Goal: Task Accomplishment & Management: Use online tool/utility

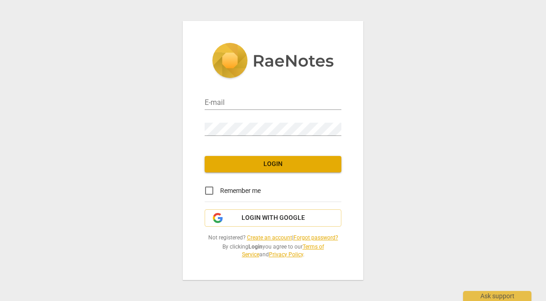
type input "[EMAIL_ADDRESS][DOMAIN_NAME]"
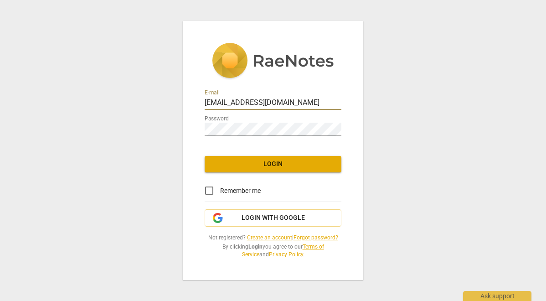
click at [268, 160] on span "Login" at bounding box center [273, 164] width 122 height 9
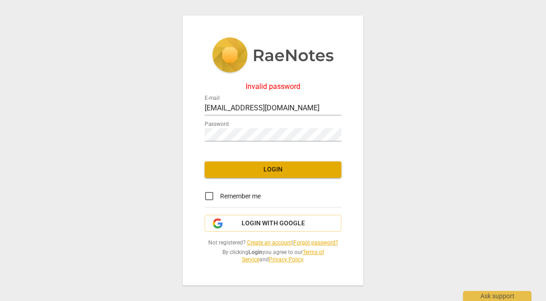
click at [284, 169] on span "Login" at bounding box center [273, 169] width 122 height 9
click at [341, 128] on div at bounding box center [341, 128] width 0 height 0
click at [315, 241] on link "Forgot password?" at bounding box center [316, 242] width 45 height 6
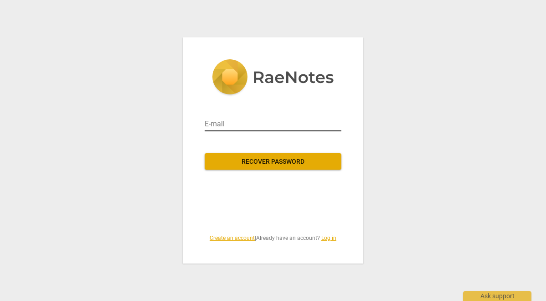
type input "[EMAIL_ADDRESS][DOMAIN_NAME]"
click at [289, 160] on span "Recover password" at bounding box center [273, 161] width 122 height 9
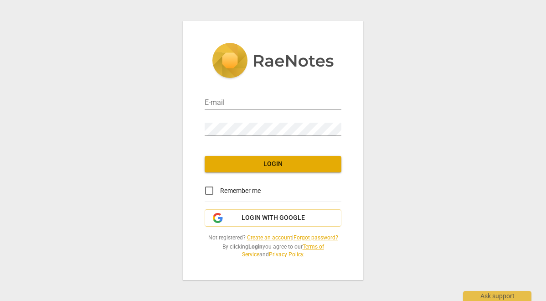
type input "[EMAIL_ADDRESS][DOMAIN_NAME]"
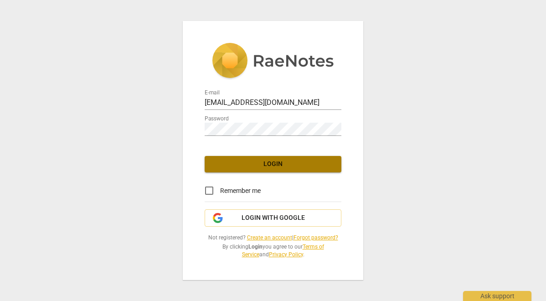
click at [274, 160] on span "Login" at bounding box center [273, 164] width 122 height 9
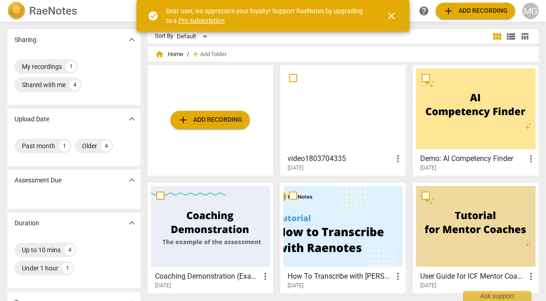
click at [191, 117] on span "add Add recording" at bounding box center [210, 119] width 65 height 11
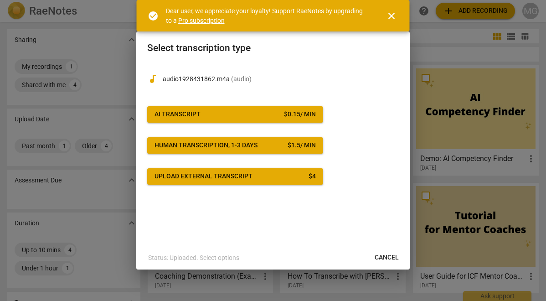
click at [197, 118] on div "AI Transcript" at bounding box center [178, 114] width 46 height 9
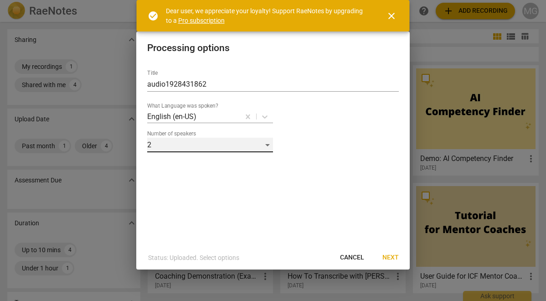
click at [267, 143] on div "2" at bounding box center [210, 145] width 126 height 15
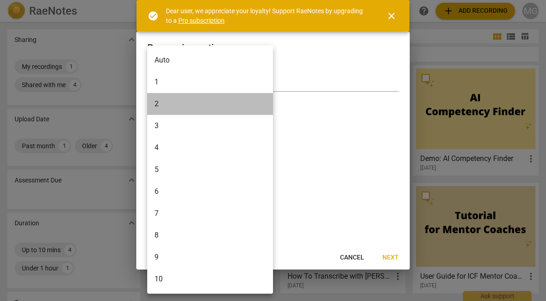
click at [201, 108] on li "2" at bounding box center [210, 104] width 126 height 22
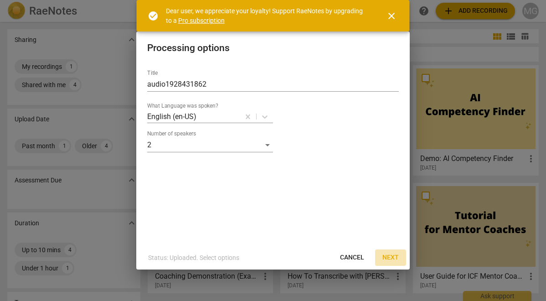
click at [390, 256] on span "Next" at bounding box center [390, 257] width 16 height 9
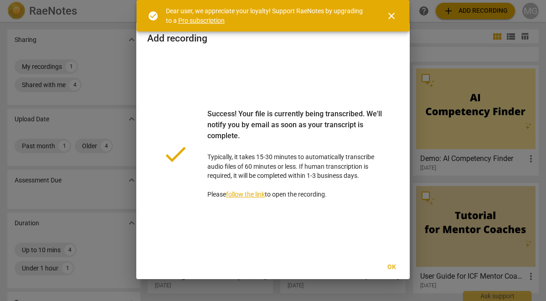
click at [394, 268] on span "Ok" at bounding box center [391, 267] width 15 height 9
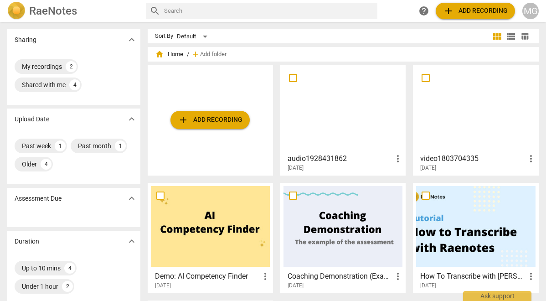
click at [323, 104] on div at bounding box center [343, 108] width 119 height 81
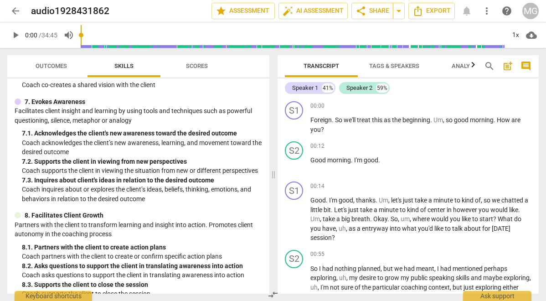
scroll to position [584, 0]
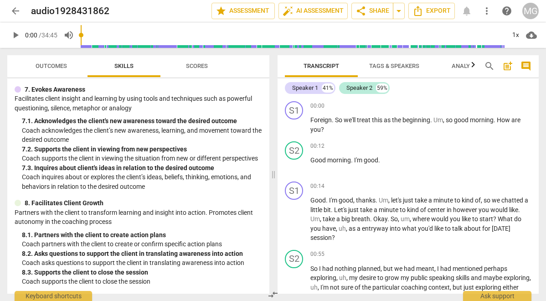
click at [45, 64] on span "Outcomes" at bounding box center [51, 65] width 31 height 7
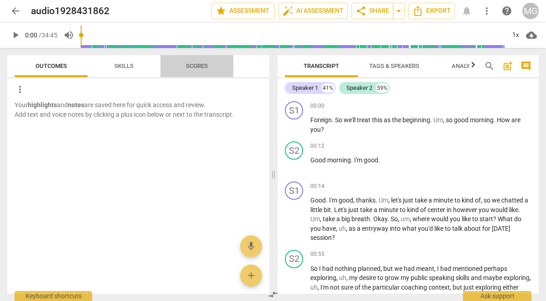
click at [196, 65] on span "Scores" at bounding box center [197, 65] width 22 height 7
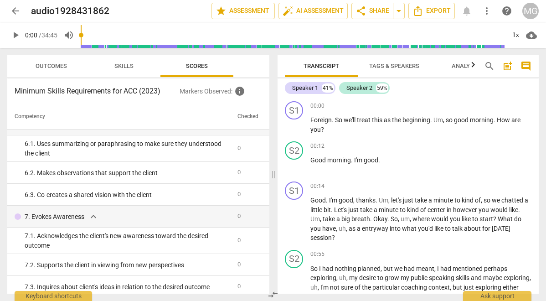
scroll to position [489, 0]
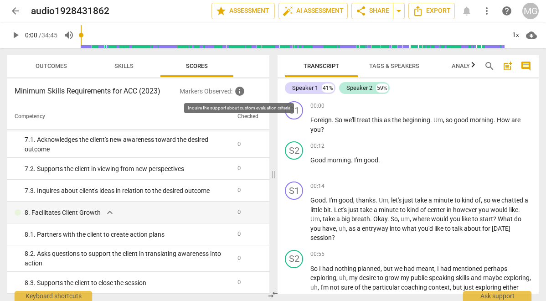
click at [239, 88] on span "info" at bounding box center [239, 91] width 11 height 11
click at [239, 91] on span "info" at bounding box center [239, 91] width 11 height 11
click at [207, 93] on p "Markers Observed : info" at bounding box center [221, 91] width 83 height 11
click at [83, 94] on h3 "Minimum Skills Requirements for ACC (2023)" at bounding box center [97, 91] width 165 height 11
click at [472, 65] on icon "button" at bounding box center [473, 64] width 11 height 11
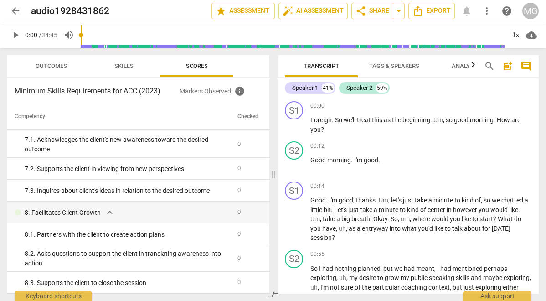
scroll to position [0, 34]
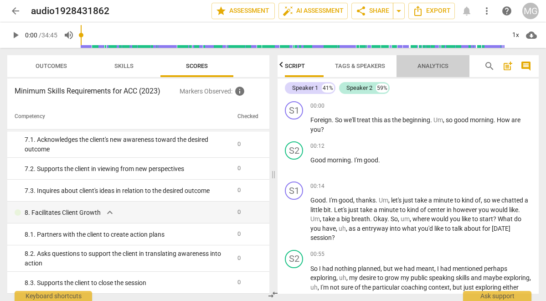
click at [437, 67] on span "Analytics" at bounding box center [433, 65] width 31 height 7
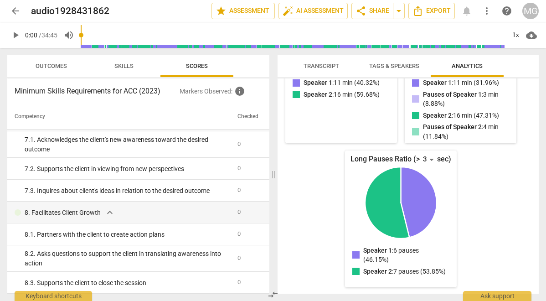
scroll to position [0, 0]
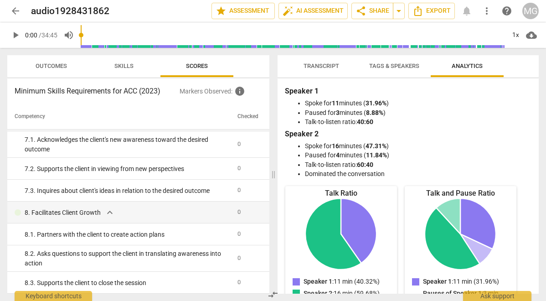
click at [387, 65] on span "Tags & Speakers" at bounding box center [394, 65] width 50 height 7
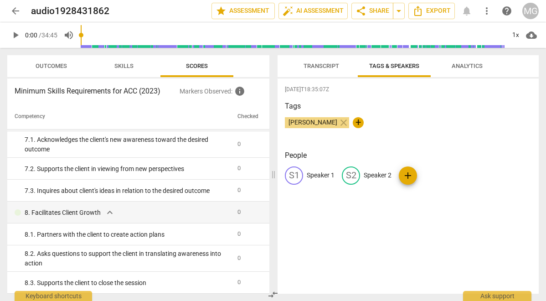
click at [355, 121] on span "+" at bounding box center [358, 122] width 11 height 11
click at [429, 117] on div "[PERSON_NAME] close check" at bounding box center [408, 126] width 247 height 18
click at [315, 176] on p "Speaker 1" at bounding box center [321, 175] width 28 height 10
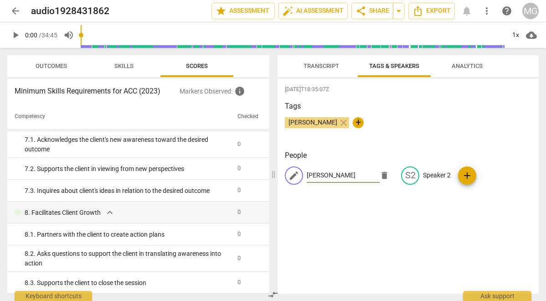
type input "[PERSON_NAME]"
click at [428, 174] on p "Speaker 2" at bounding box center [437, 175] width 28 height 10
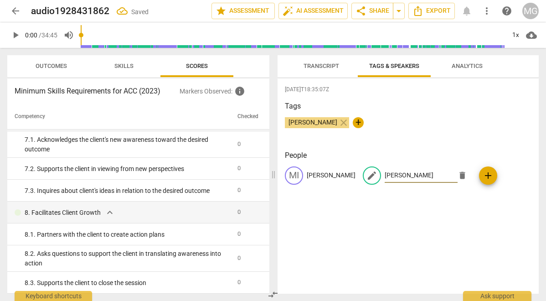
type input "[PERSON_NAME]"
click at [483, 175] on span "add" at bounding box center [488, 175] width 11 height 11
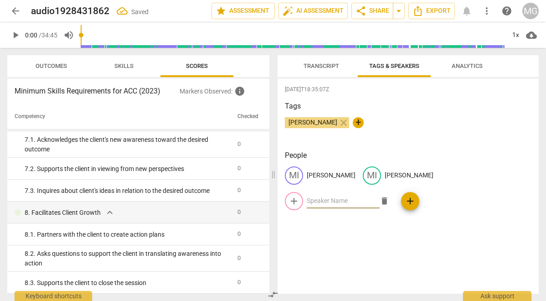
click at [323, 70] on span "Transcript" at bounding box center [321, 66] width 57 height 12
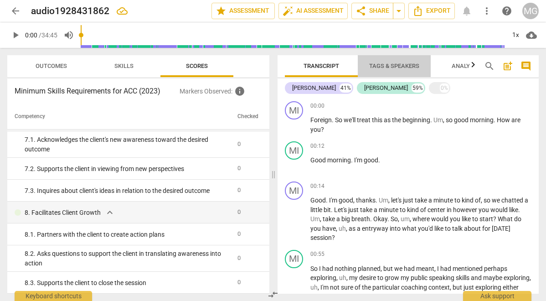
click at [380, 64] on span "Tags & Speakers" at bounding box center [394, 65] width 50 height 7
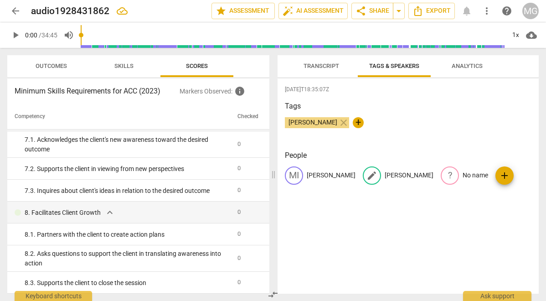
click at [385, 174] on p "[PERSON_NAME]" at bounding box center [409, 175] width 49 height 10
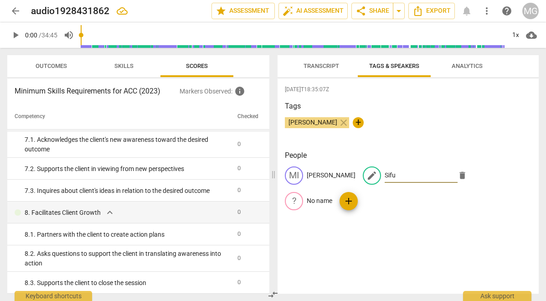
type input "Sifu"
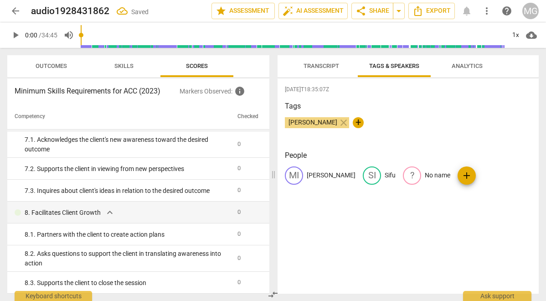
click at [322, 68] on span "Transcript" at bounding box center [322, 65] width 36 height 7
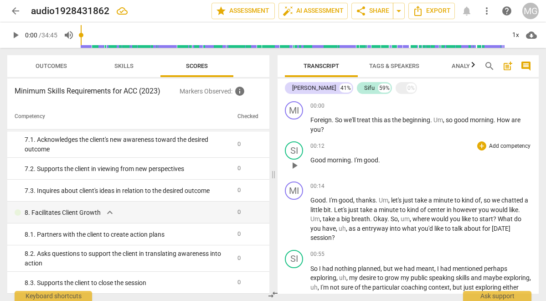
scroll to position [4, 0]
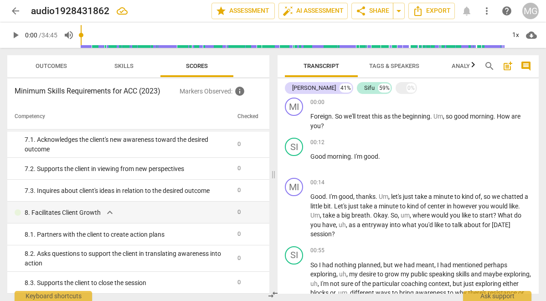
click at [93, 90] on h3 "Minimum Skills Requirements for ACC (2023)" at bounding box center [97, 91] width 165 height 11
click at [197, 65] on span "Scores" at bounding box center [197, 65] width 22 height 7
click at [221, 91] on p "Markers Observed : info" at bounding box center [221, 91] width 83 height 11
click at [238, 92] on span "info" at bounding box center [239, 91] width 11 height 11
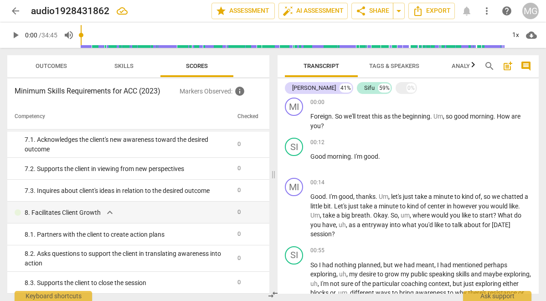
click at [243, 114] on th "Checked" at bounding box center [248, 117] width 28 height 26
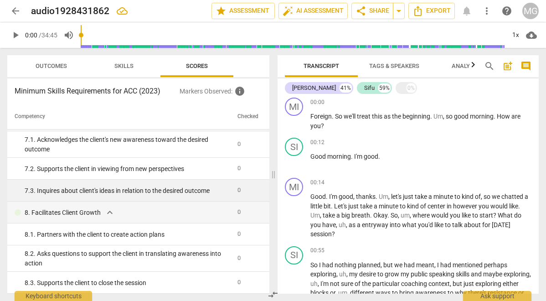
scroll to position [0, 0]
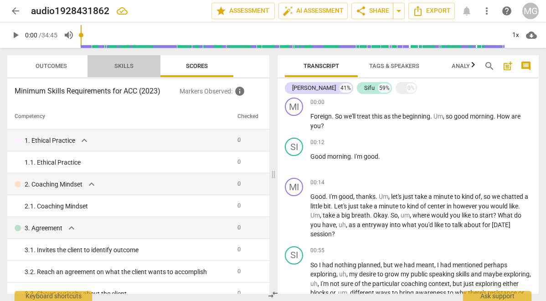
click at [122, 68] on span "Skills" at bounding box center [123, 65] width 19 height 7
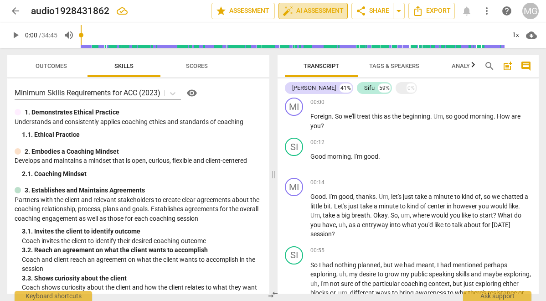
click at [322, 5] on button "auto_fix_high AI Assessment" at bounding box center [312, 11] width 69 height 16
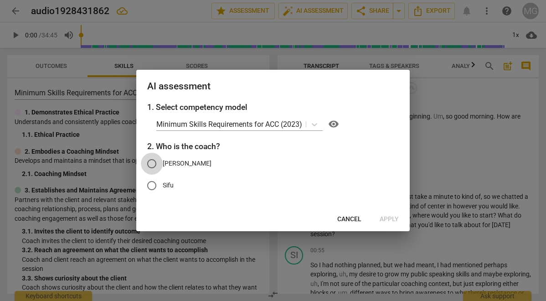
click at [152, 164] on input "[PERSON_NAME]" at bounding box center [152, 164] width 22 height 22
radio input "true"
click at [391, 218] on span "Apply" at bounding box center [389, 219] width 19 height 9
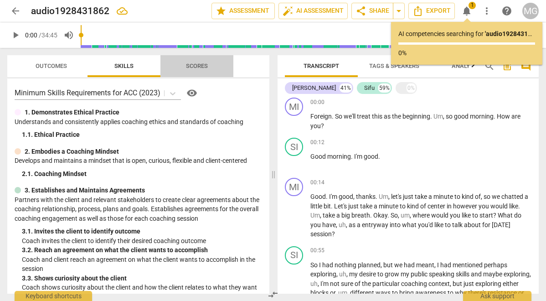
click at [199, 64] on span "Scores" at bounding box center [197, 65] width 22 height 7
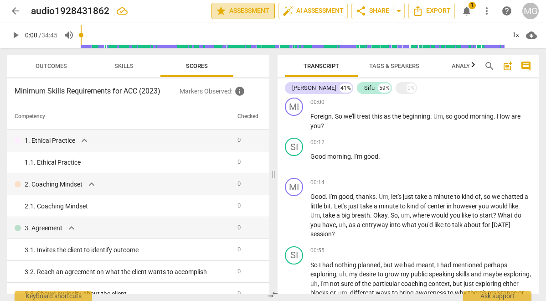
click at [239, 14] on span "star Assessment" at bounding box center [243, 10] width 55 height 11
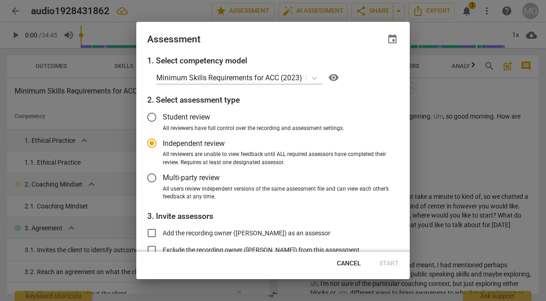
radio input "false"
click at [151, 175] on input "Multi-party review" at bounding box center [152, 178] width 22 height 22
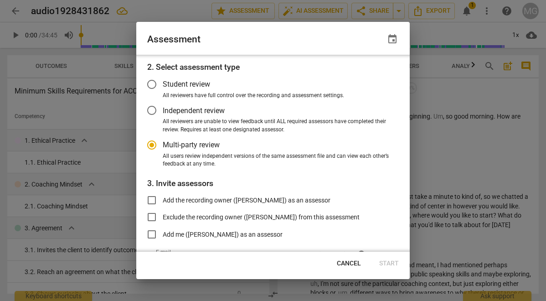
scroll to position [87, 0]
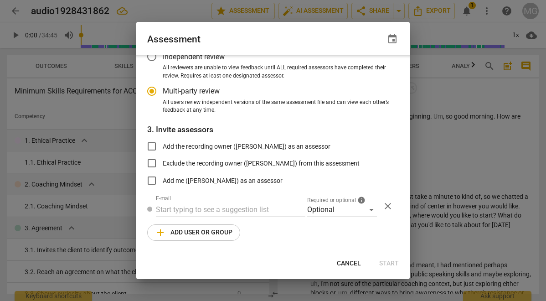
radio input "false"
click at [152, 144] on input "Add the recording owner ([PERSON_NAME]) as an assessor" at bounding box center [152, 146] width 22 height 22
checkbox input "true"
click at [367, 210] on div "Optional" at bounding box center [342, 209] width 70 height 15
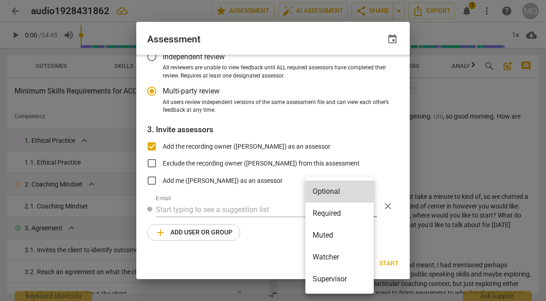
click at [380, 140] on div at bounding box center [273, 150] width 546 height 301
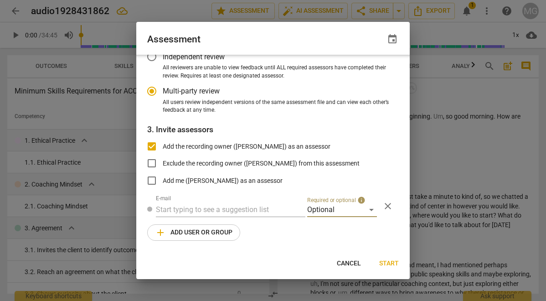
click at [388, 261] on span "Start" at bounding box center [389, 263] width 20 height 9
radio input "false"
type input "[PERSON_NAME] <[EMAIL_ADDRESS][DOMAIN_NAME]>"
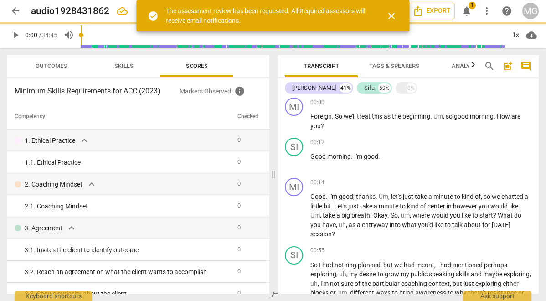
scroll to position [31, 0]
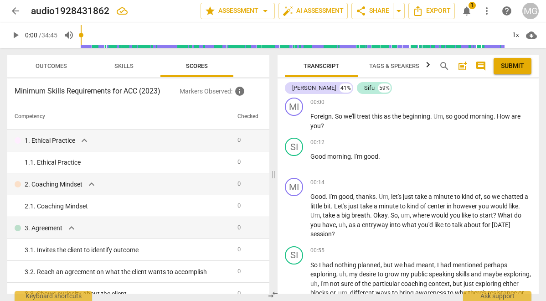
click at [122, 67] on span "Skills" at bounding box center [123, 65] width 19 height 7
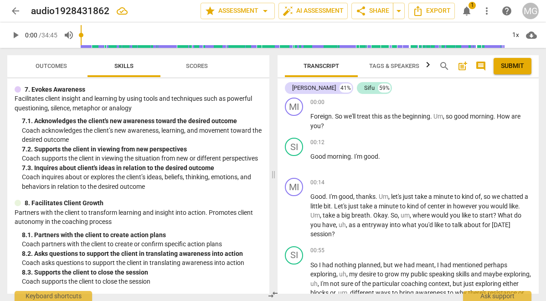
scroll to position [580, 0]
click at [45, 68] on span "Outcomes" at bounding box center [51, 65] width 31 height 7
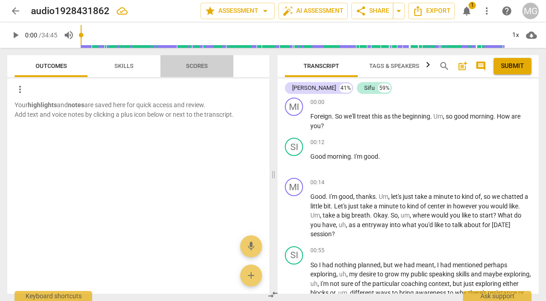
click at [195, 64] on span "Scores" at bounding box center [197, 65] width 22 height 7
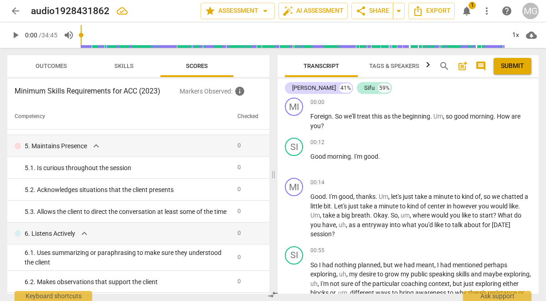
scroll to position [489, 0]
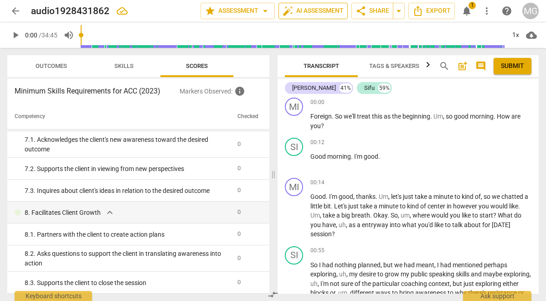
click at [318, 12] on span "auto_fix_high AI Assessment" at bounding box center [313, 10] width 61 height 11
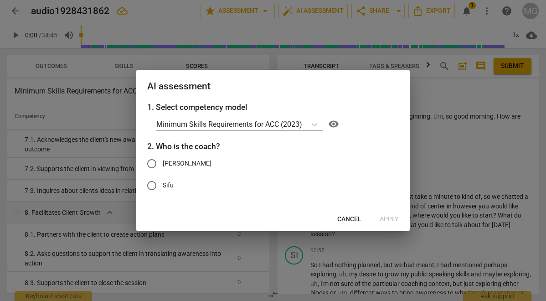
click at [349, 217] on span "Cancel" at bounding box center [349, 219] width 24 height 9
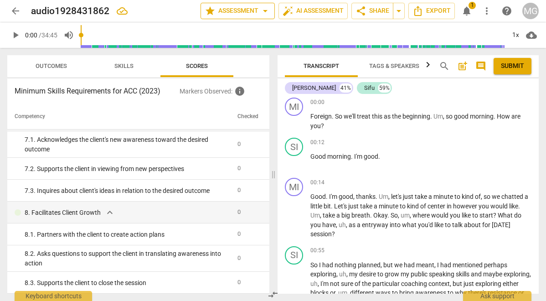
click at [239, 16] on span "star Assessment arrow_drop_down" at bounding box center [238, 10] width 66 height 11
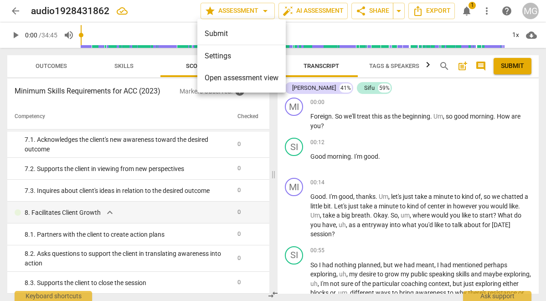
click at [234, 79] on span "Open assessment view" at bounding box center [242, 77] width 74 height 11
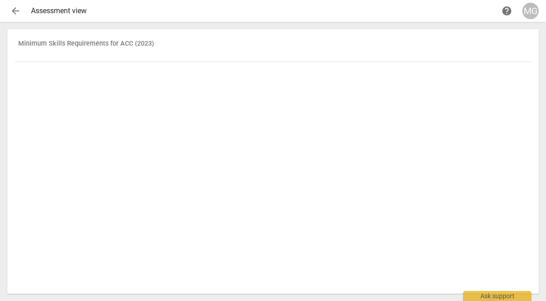
click at [16, 12] on span "arrow_back" at bounding box center [15, 10] width 11 height 11
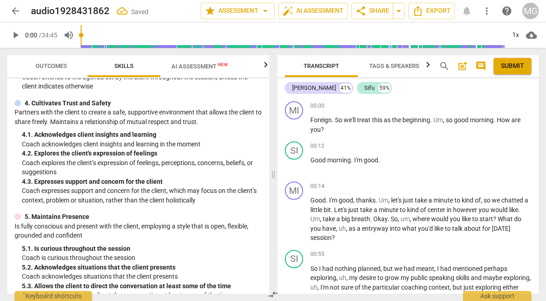
scroll to position [580, 0]
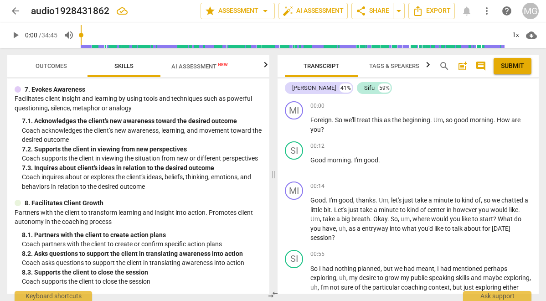
click at [199, 67] on span "AI Assessment New" at bounding box center [199, 66] width 57 height 7
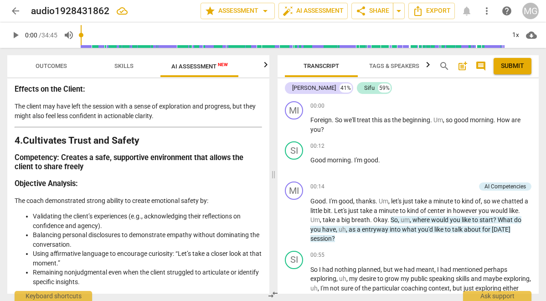
scroll to position [1025, 0]
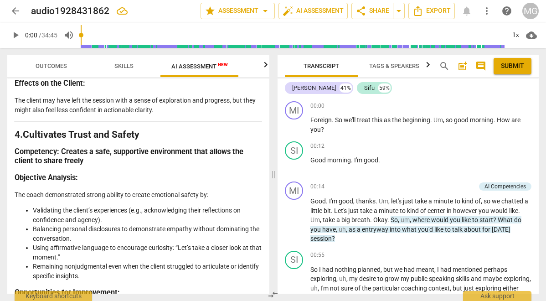
click at [191, 216] on li "Validating the client’s experiences (e.g., acknowledging their reflections on c…" at bounding box center [147, 215] width 229 height 19
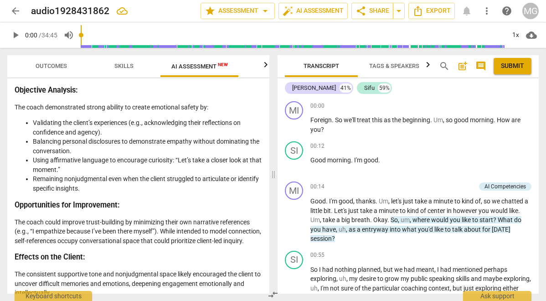
scroll to position [2240, 0]
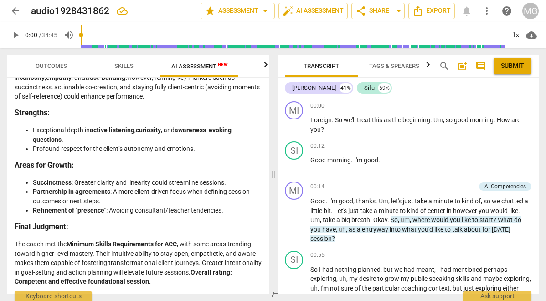
click at [266, 64] on icon "button" at bounding box center [265, 64] width 3 height 5
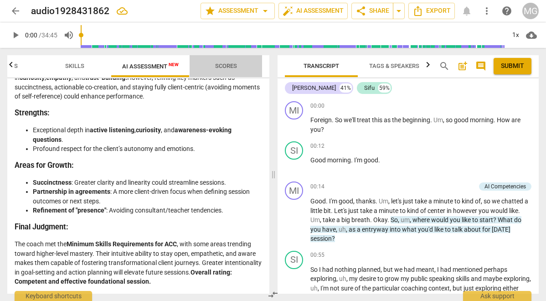
click at [229, 59] on button "Scores" at bounding box center [226, 66] width 73 height 22
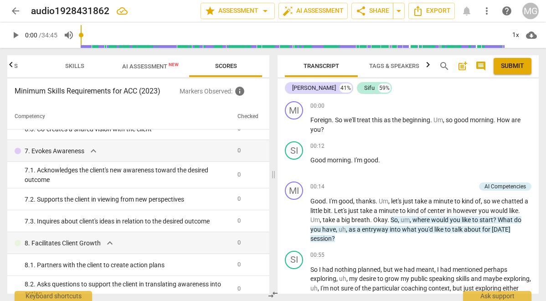
scroll to position [489, 0]
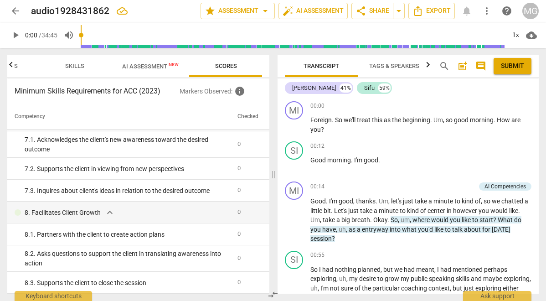
click at [250, 115] on th "Checked" at bounding box center [248, 117] width 28 height 26
click at [240, 90] on span "info" at bounding box center [239, 91] width 11 height 11
click at [217, 91] on p "Markers Observed : info" at bounding box center [221, 91] width 83 height 11
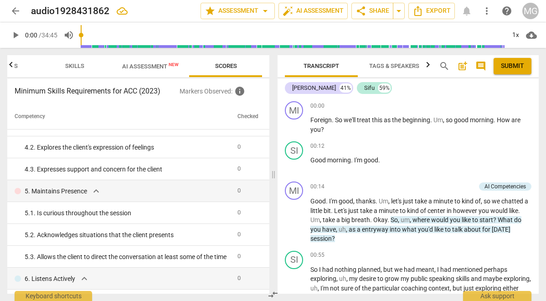
scroll to position [0, 0]
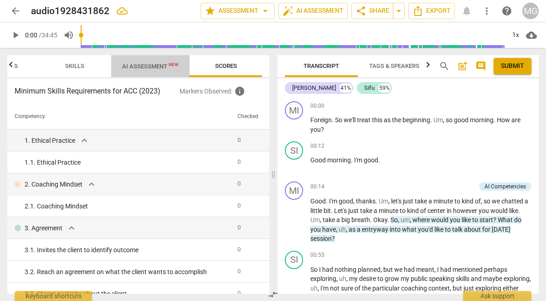
click at [150, 67] on span "AI Assessment New" at bounding box center [150, 66] width 57 height 7
